Goal: Information Seeking & Learning: Check status

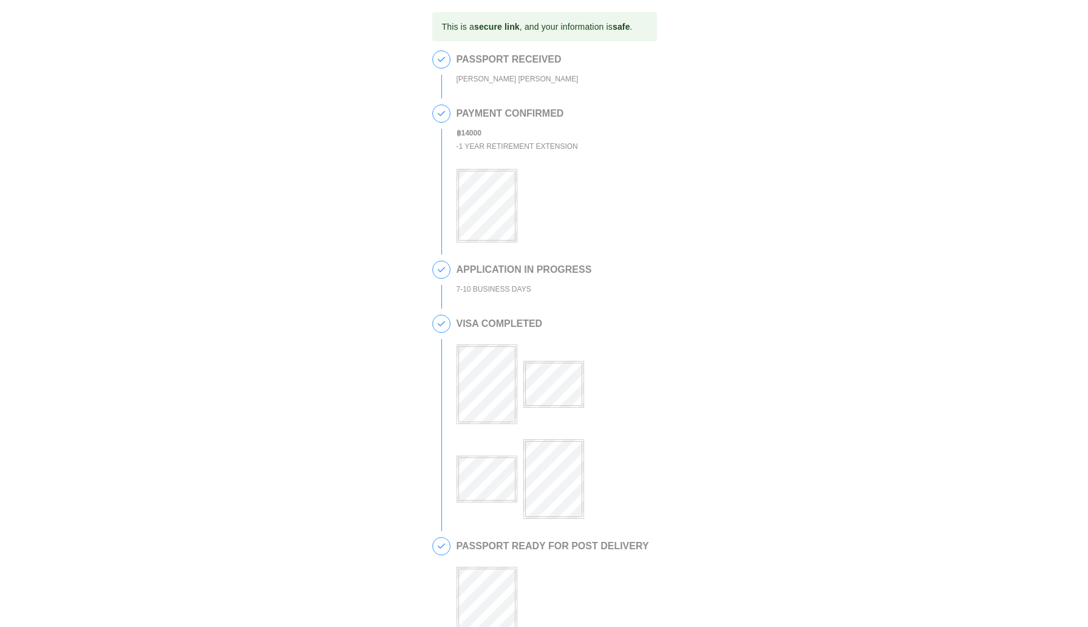
scroll to position [165, 0]
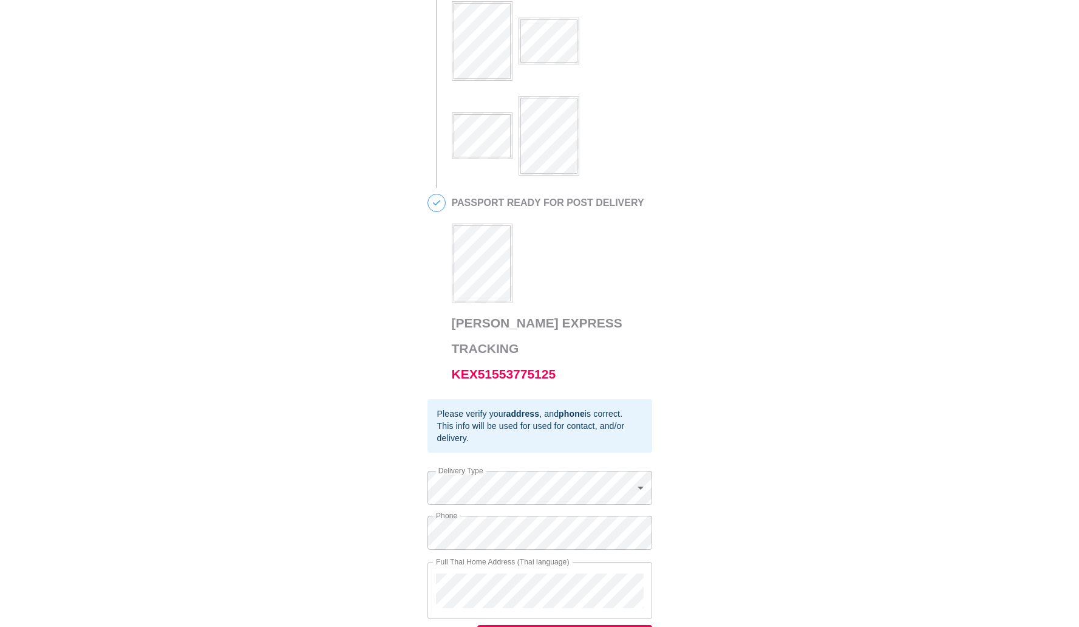
scroll to position [353, 0]
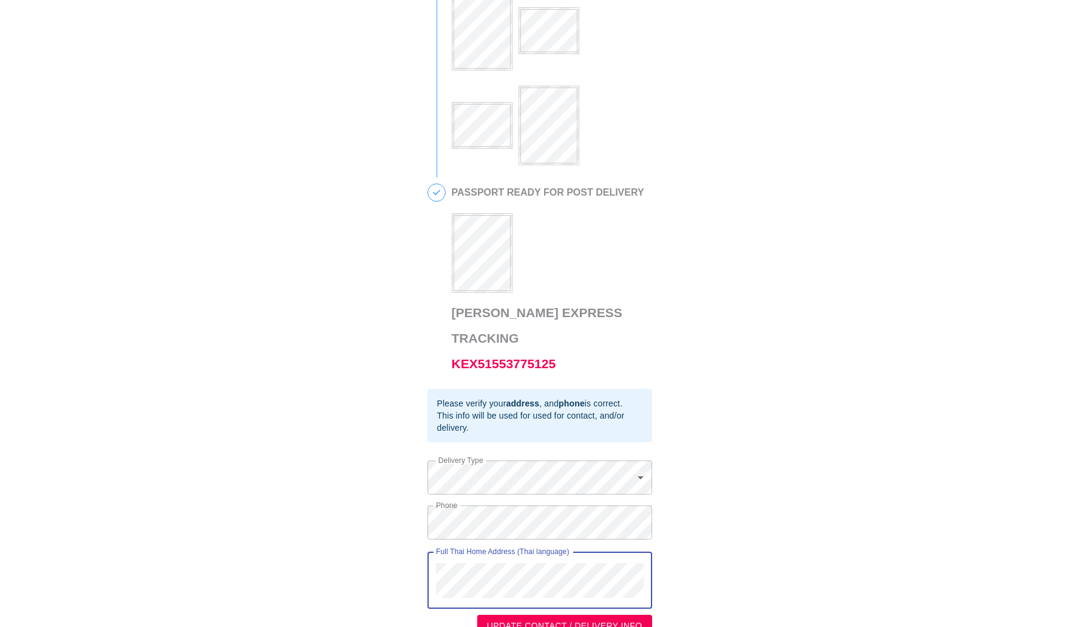
click at [389, 528] on div "This is a secure link , and your information is safe . 1 PASSPORT RECEIVED [PER…" at bounding box center [539, 148] width 1054 height 978
click at [422, 501] on div "This is a secure link , and your information is safe . 1 PASSPORT RECEIVED [PER…" at bounding box center [539, 148] width 1054 height 978
